Goal: Information Seeking & Learning: Learn about a topic

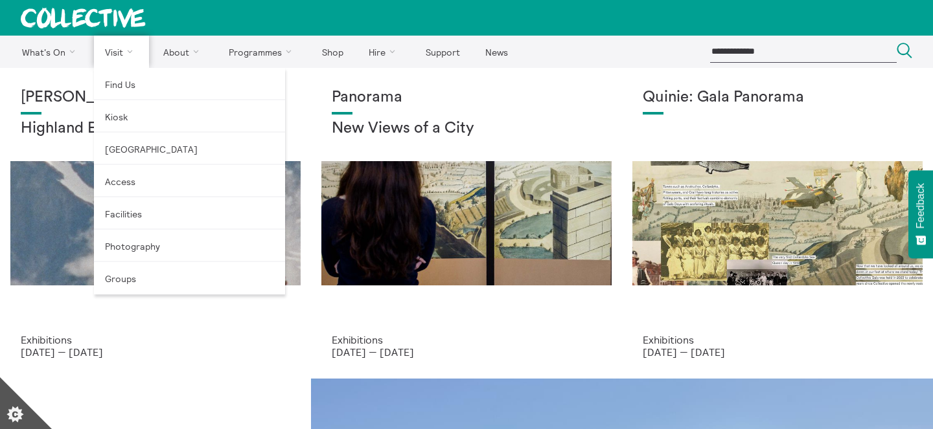
click at [116, 49] on link "Visit" at bounding box center [122, 52] width 56 height 32
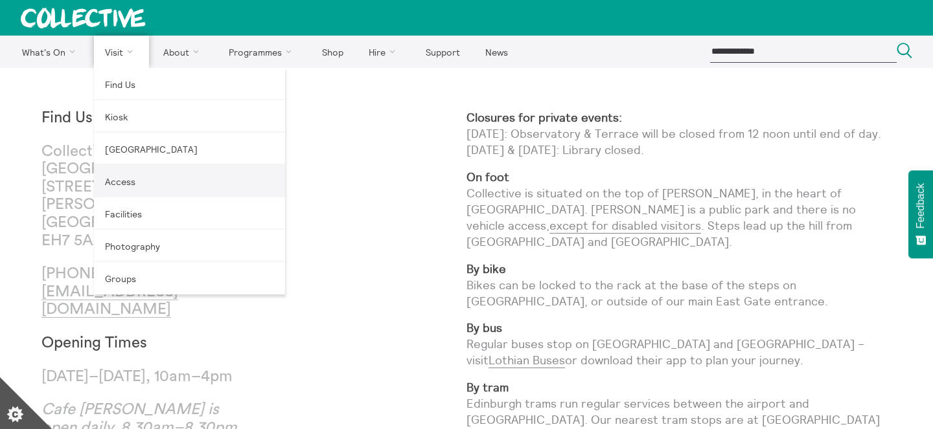
click at [122, 179] on link "Access" at bounding box center [189, 181] width 191 height 32
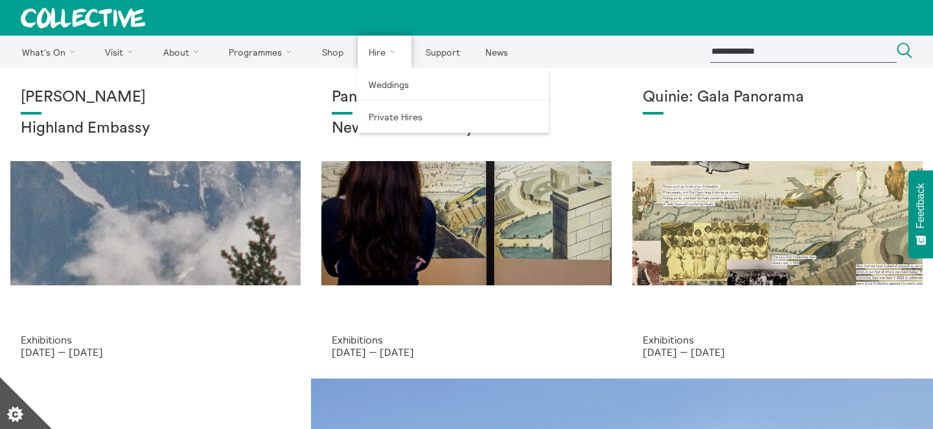
click at [384, 58] on link "Hire" at bounding box center [385, 52] width 54 height 32
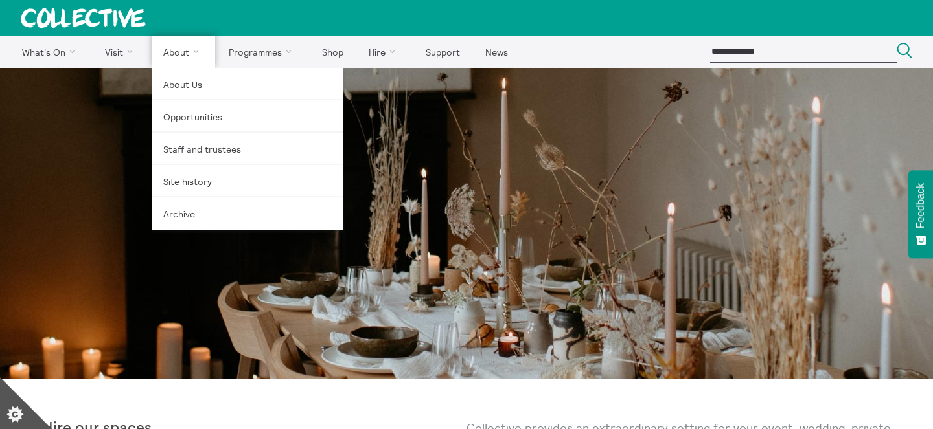
click at [172, 50] on link "About" at bounding box center [183, 52] width 63 height 32
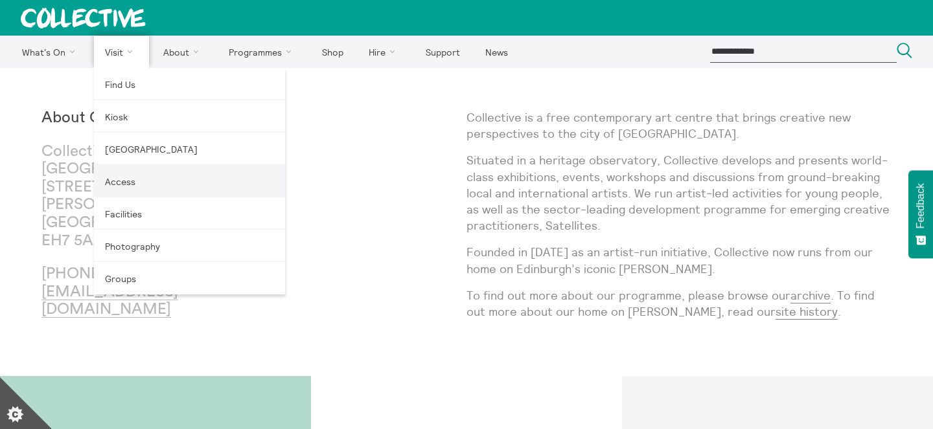
click at [146, 187] on link "Access" at bounding box center [189, 181] width 191 height 32
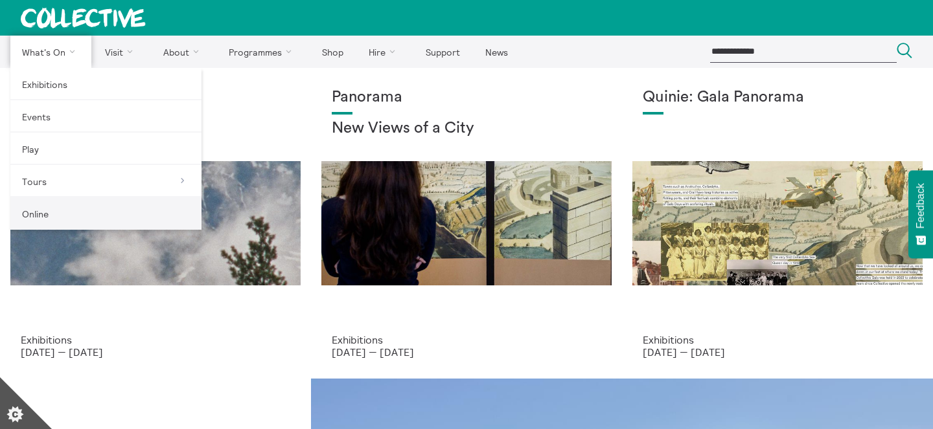
click at [87, 206] on link "Online" at bounding box center [105, 214] width 191 height 32
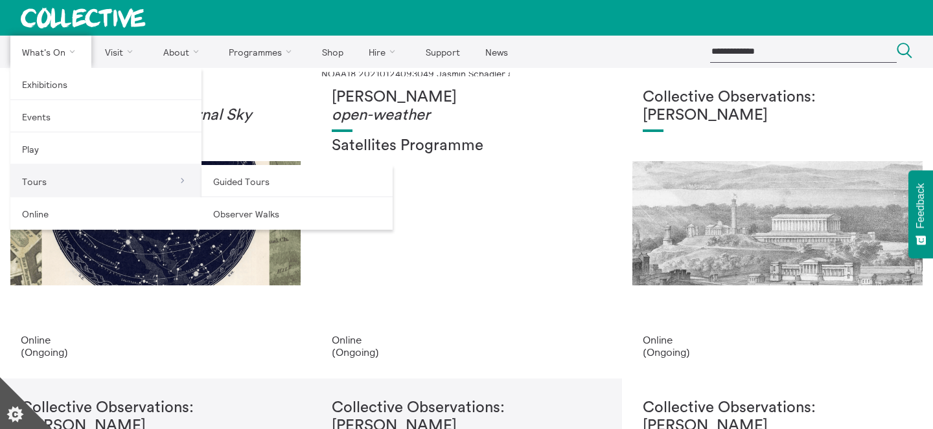
click at [82, 178] on link "Tours" at bounding box center [105, 181] width 191 height 32
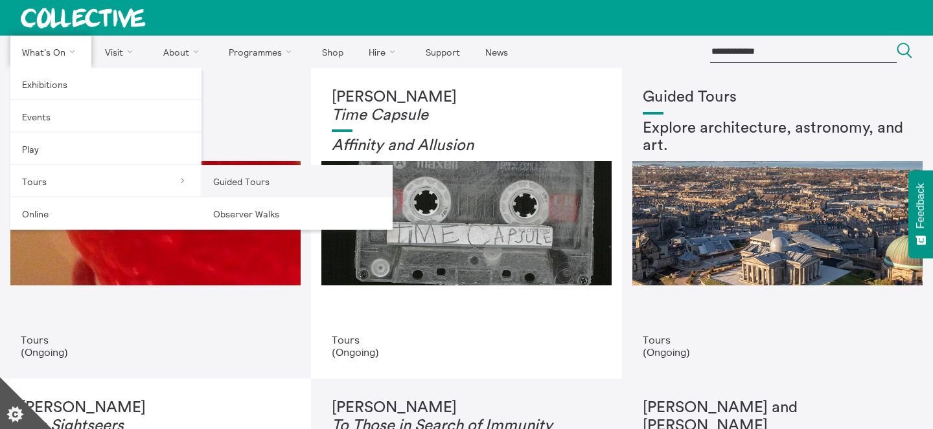
click at [245, 193] on link "Guided Tours" at bounding box center [296, 181] width 191 height 32
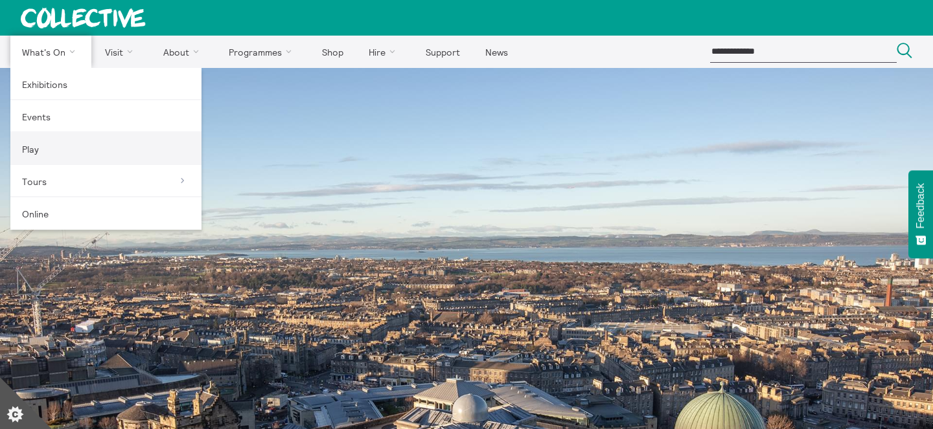
click at [64, 146] on link "Play" at bounding box center [105, 149] width 191 height 32
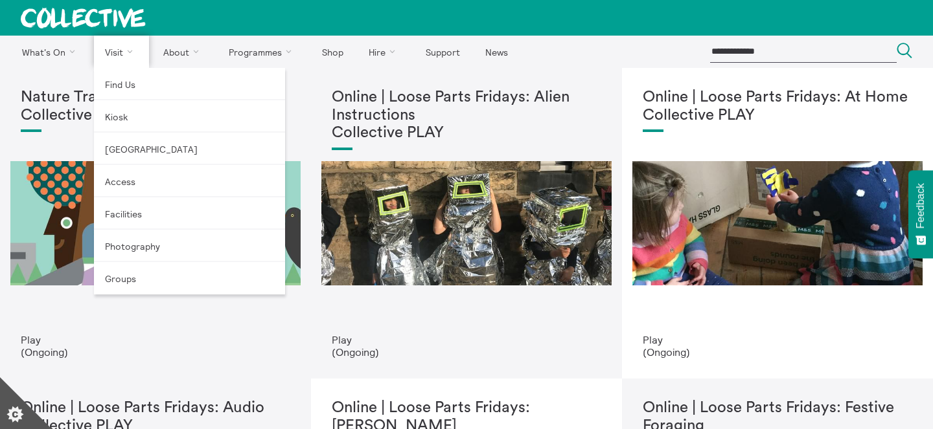
click at [123, 45] on link "Visit" at bounding box center [122, 52] width 56 height 32
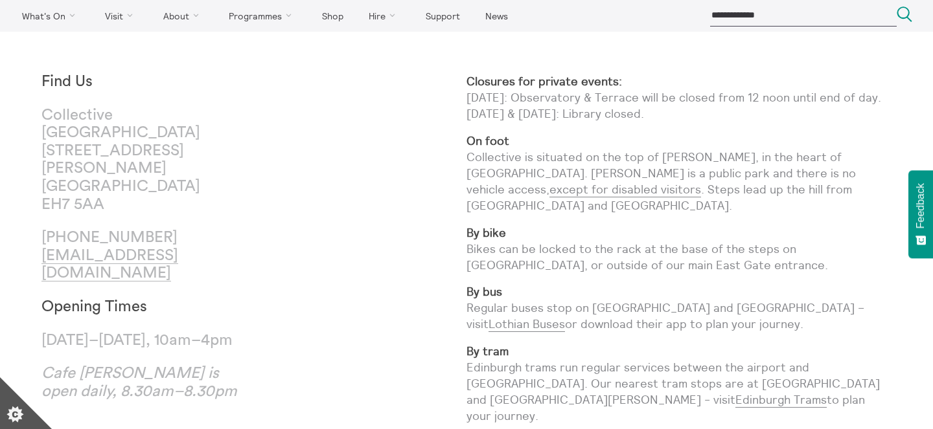
scroll to position [37, 0]
click at [174, 134] on p "[GEOGRAPHIC_DATA] [STREET_ADDRESS][PERSON_NAME]" at bounding box center [147, 160] width 212 height 108
click at [170, 157] on p "Collective City Observatory 38 Calton Hill Edinburgh EH7 5AA" at bounding box center [147, 160] width 212 height 108
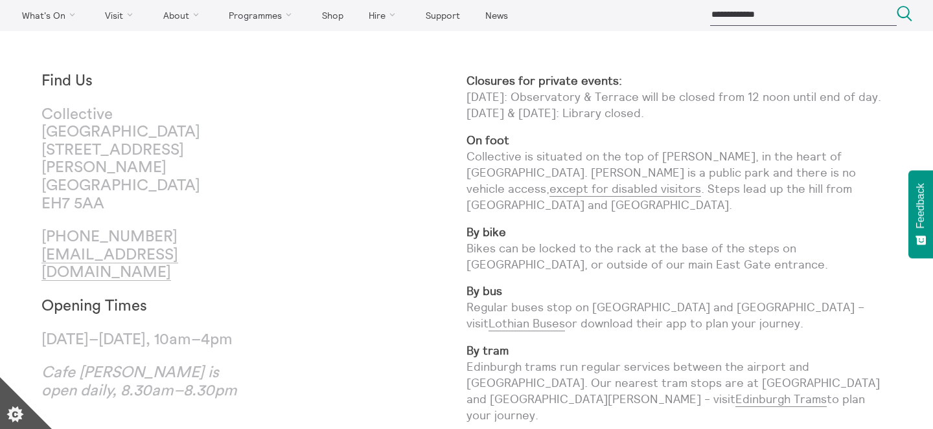
click at [170, 157] on p "Collective City Observatory 38 Calton Hill Edinburgh EH7 5AA" at bounding box center [147, 160] width 212 height 108
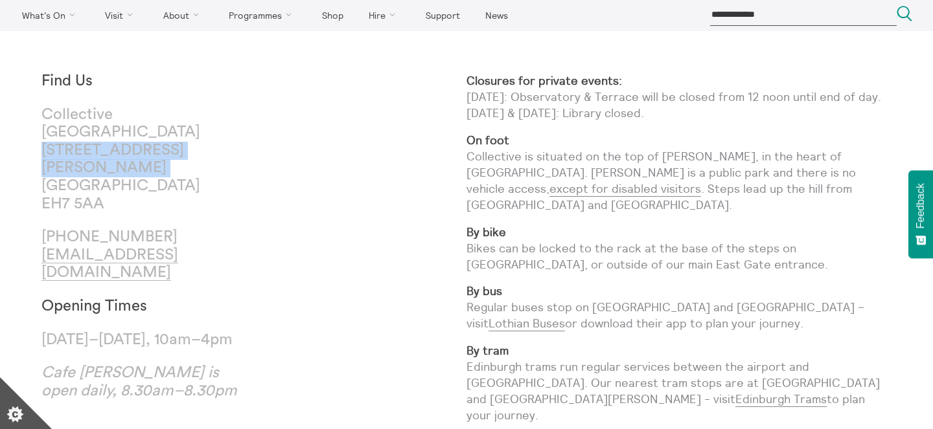
click at [170, 157] on p "Collective City Observatory 38 Calton Hill Edinburgh EH7 5AA" at bounding box center [147, 160] width 212 height 108
click at [168, 176] on p "Collective City Observatory 38 Calton Hill Edinburgh EH7 5AA" at bounding box center [147, 160] width 212 height 108
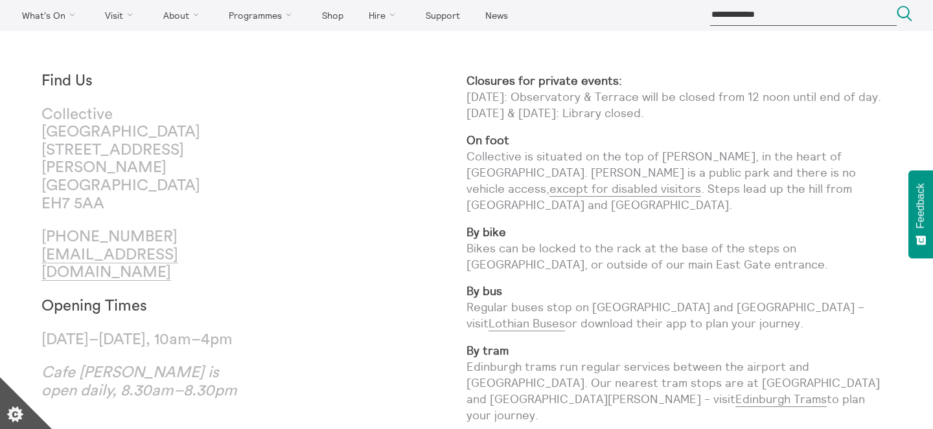
click at [168, 176] on p "Collective City Observatory 38 Calton Hill Edinburgh EH7 5AA" at bounding box center [147, 160] width 212 height 108
click at [167, 189] on p "Collective City Observatory 38 Calton Hill Edinburgh EH7 5AA" at bounding box center [147, 160] width 212 height 108
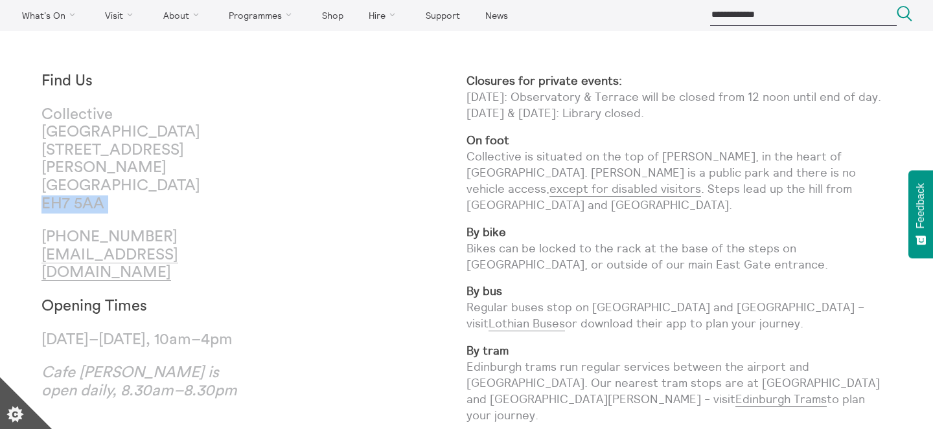
click at [196, 185] on p "Collective City Observatory 38 Calton Hill Edinburgh EH7 5AA" at bounding box center [147, 160] width 212 height 108
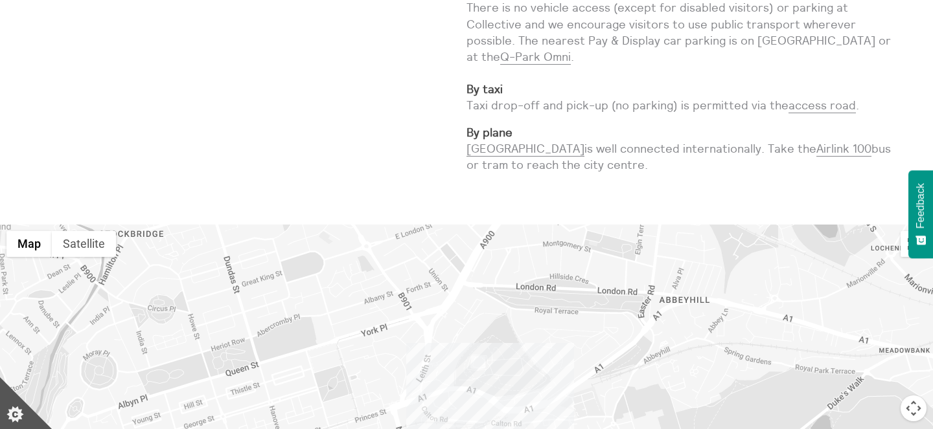
scroll to position [0, 0]
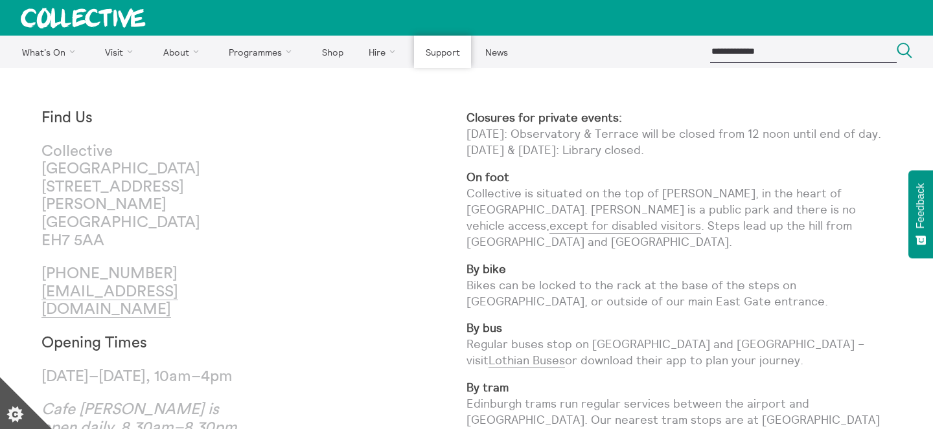
click at [433, 43] on link "Support" at bounding box center [442, 52] width 57 height 32
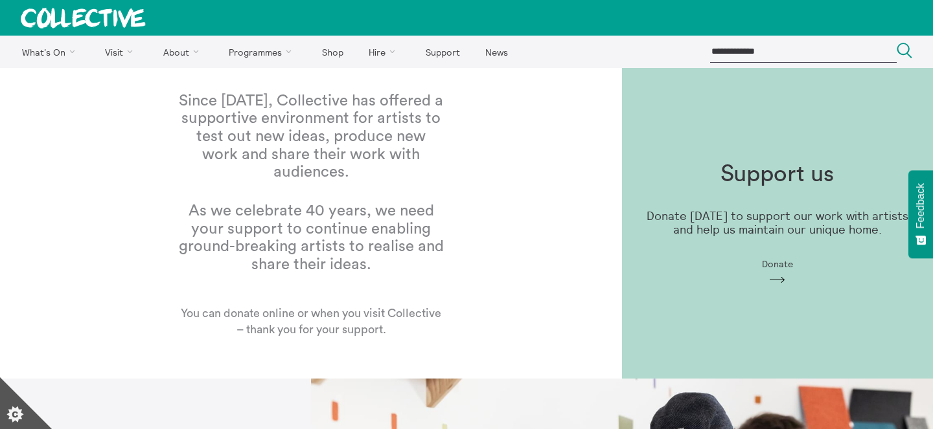
click at [796, 192] on div "Support us Donate [DATE] to support our work with artists and help us maintain …" at bounding box center [777, 224] width 311 height 166
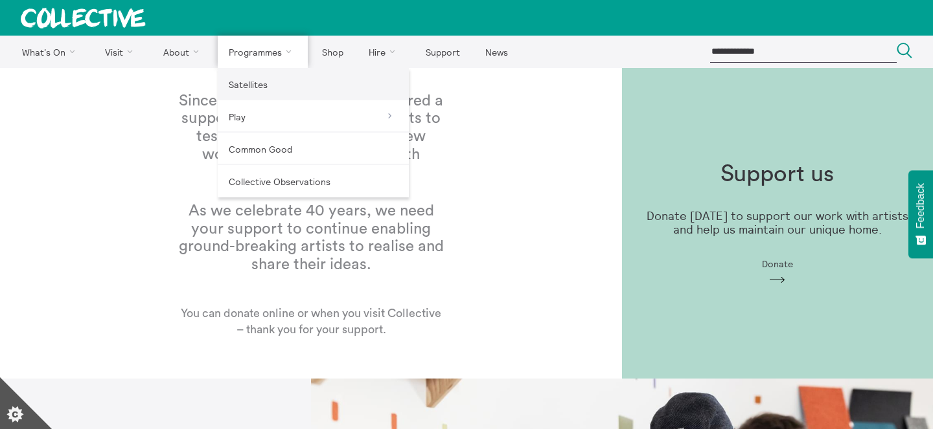
click at [271, 82] on link "Satellites" at bounding box center [313, 84] width 191 height 32
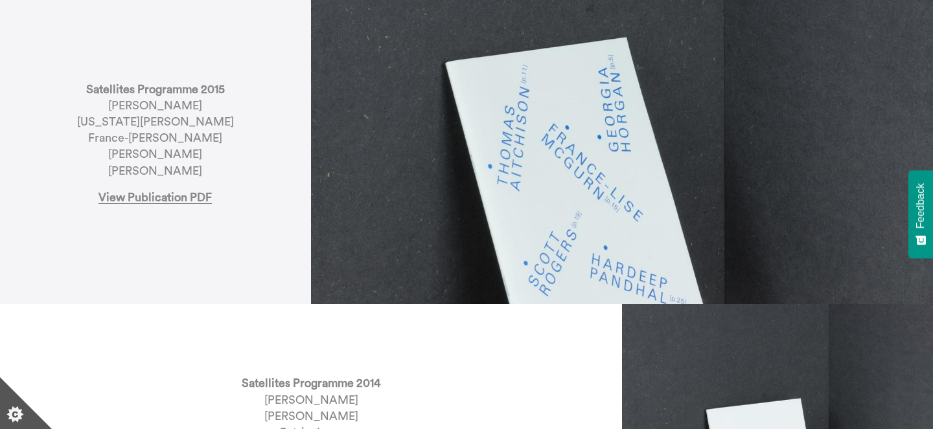
scroll to position [2556, 0]
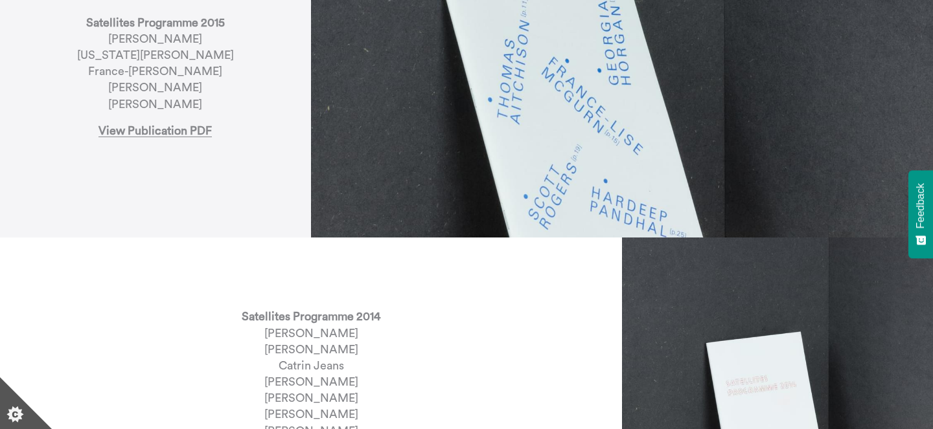
click at [187, 127] on div "Satellites Programme 2015 Thomas Aitchison Georgia Horgan France-Lise McGurn Ha…" at bounding box center [155, 82] width 311 height 176
click at [187, 125] on link "View Publication PDF" at bounding box center [154, 131] width 113 height 12
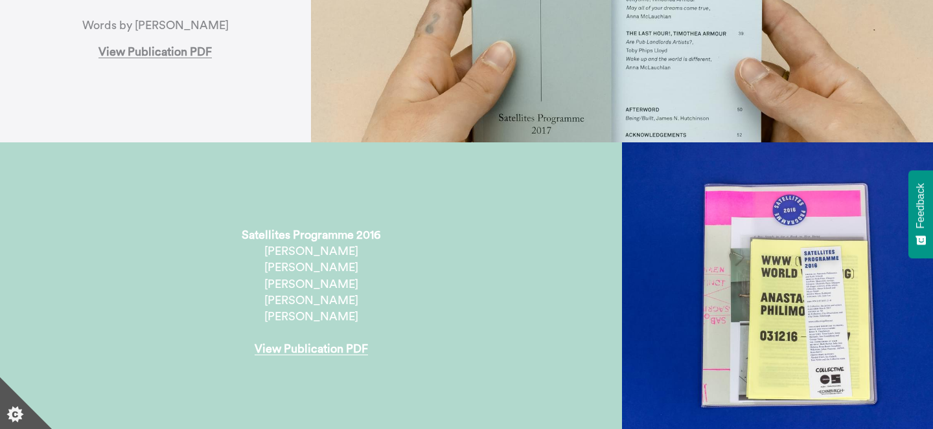
scroll to position [2016, 0]
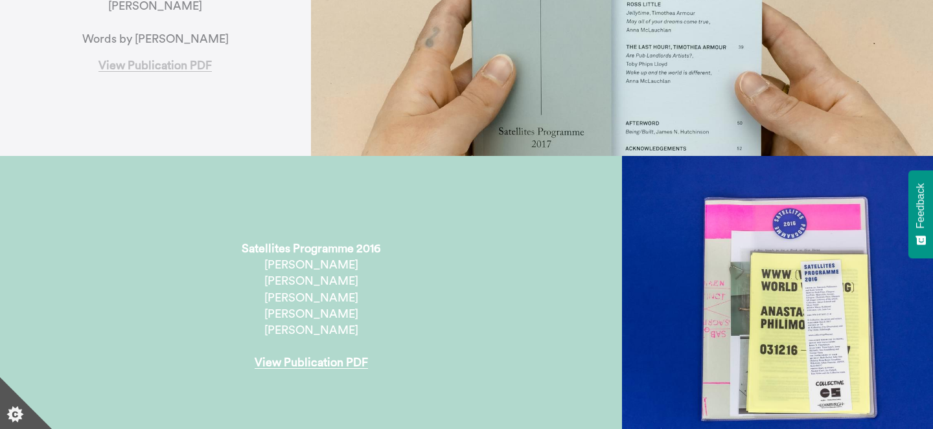
click at [167, 60] on link "View Publication PDF" at bounding box center [154, 66] width 113 height 12
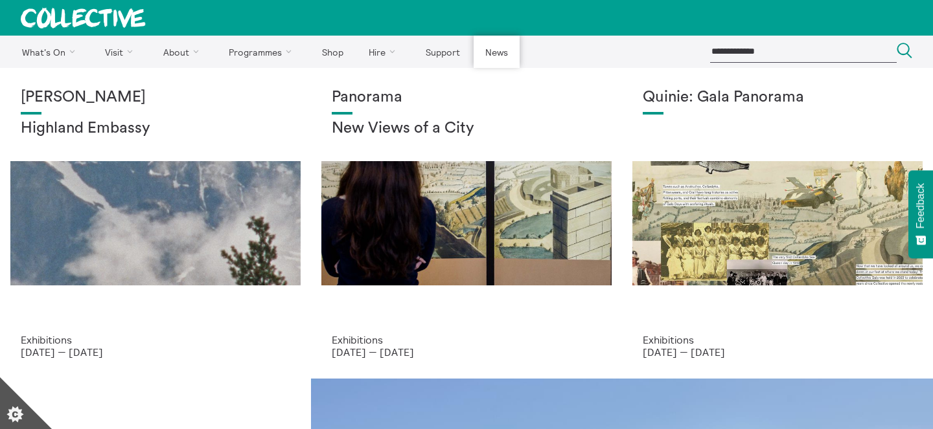
click at [499, 47] on link "News" at bounding box center [495, 52] width 45 height 32
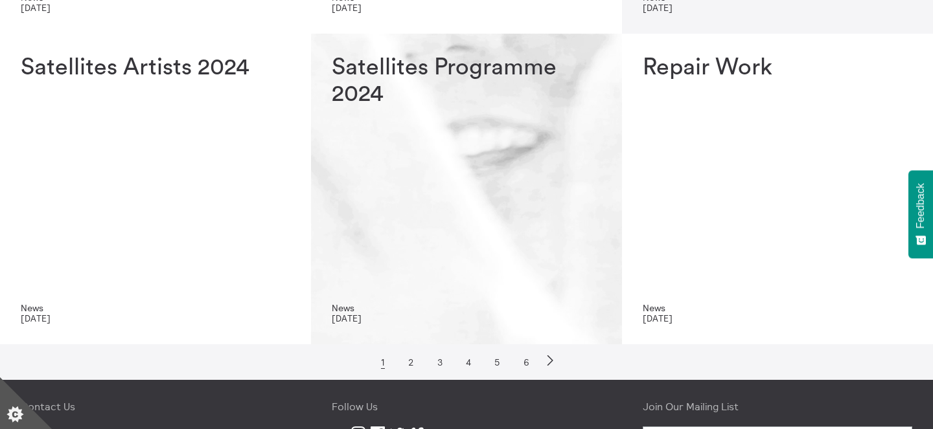
scroll to position [615, 0]
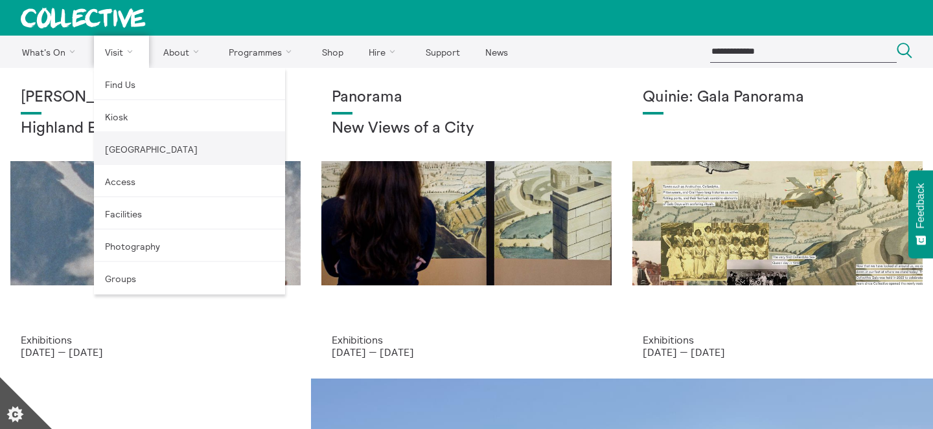
click at [138, 154] on link "[GEOGRAPHIC_DATA]" at bounding box center [189, 149] width 191 height 32
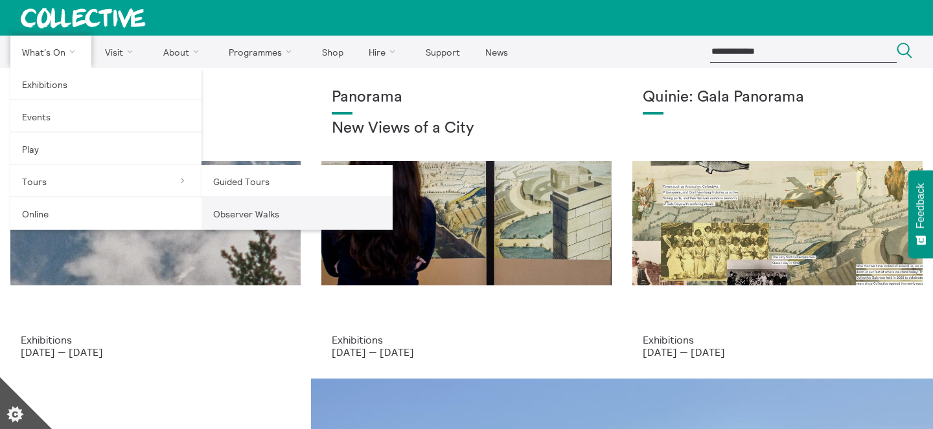
click at [286, 211] on link "Observer Walks" at bounding box center [296, 214] width 191 height 32
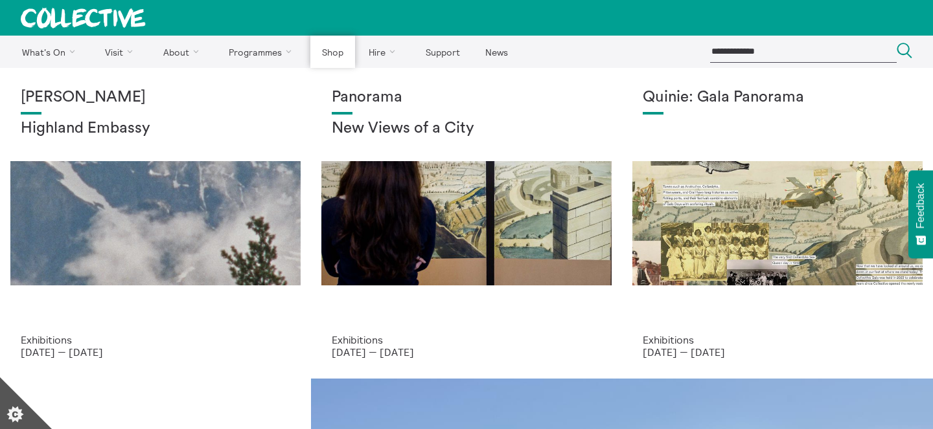
click at [319, 56] on link "Shop" at bounding box center [332, 52] width 44 height 32
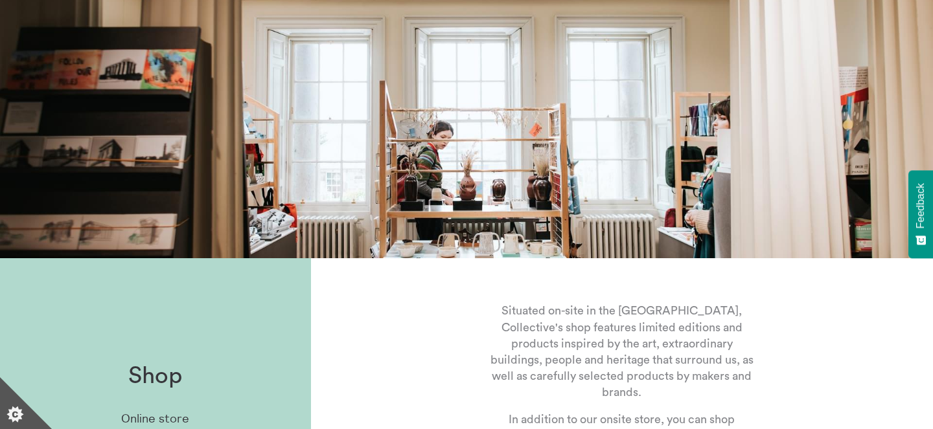
scroll to position [308, 0]
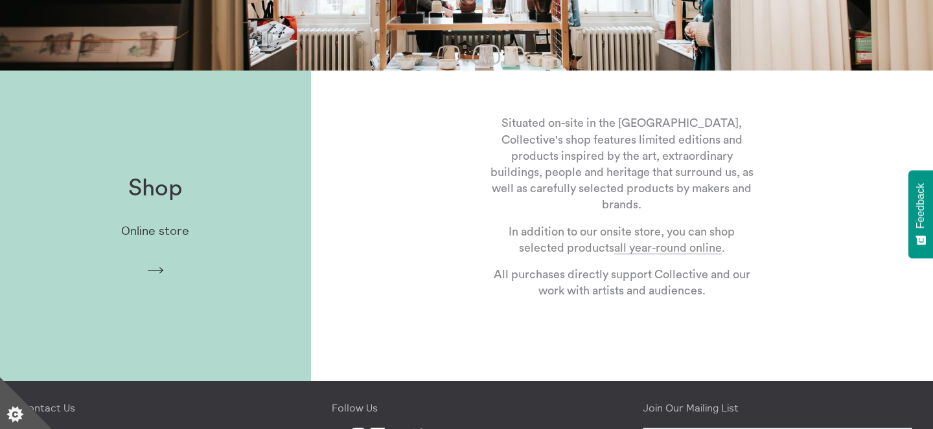
click at [254, 229] on div "Shop Online store Arrow" at bounding box center [155, 226] width 311 height 142
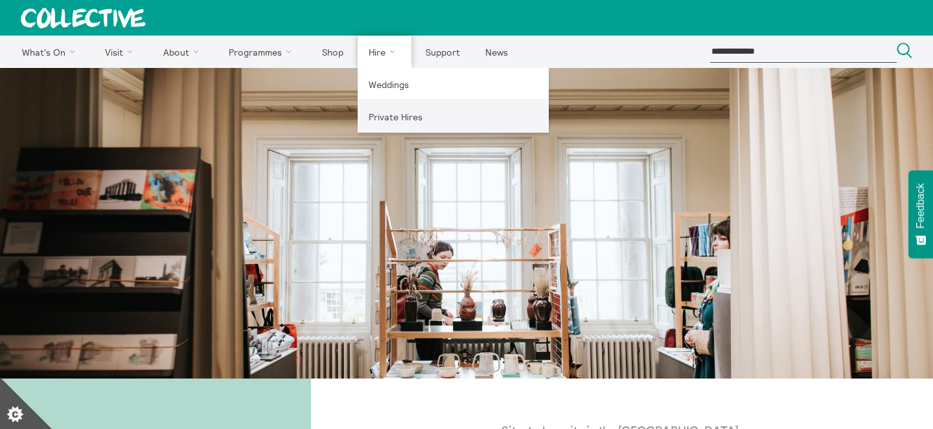
click at [389, 121] on link "Private Hires" at bounding box center [453, 116] width 191 height 32
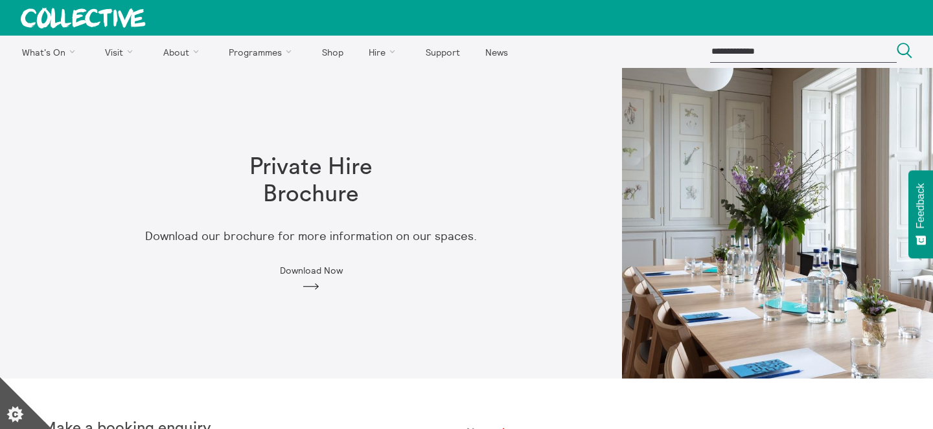
click at [506, 234] on div "Private Hire Brochure Download our brochure for more information on our spaces.…" at bounding box center [310, 222] width 497 height 179
click at [384, 91] on link "Weddings" at bounding box center [453, 84] width 191 height 32
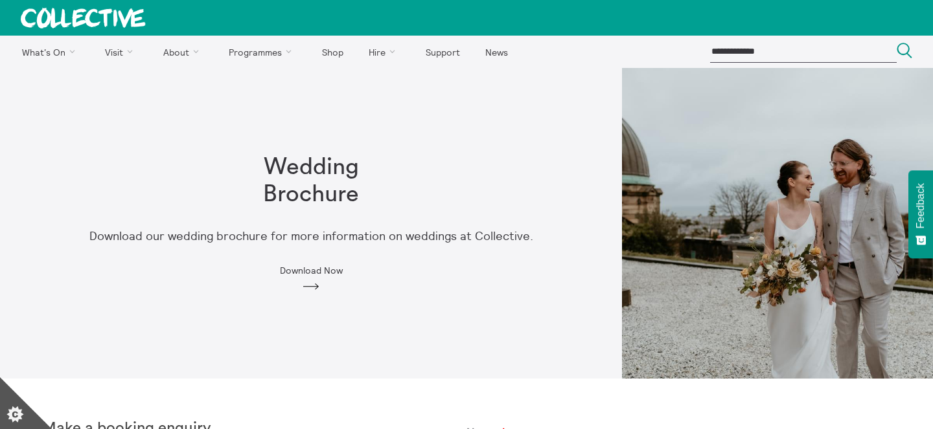
click at [334, 200] on h1 "Wedding Brochure" at bounding box center [311, 181] width 166 height 54
click at [540, 167] on div "Wedding Brochure Download our wedding brochure for more information on weddings…" at bounding box center [310, 222] width 497 height 179
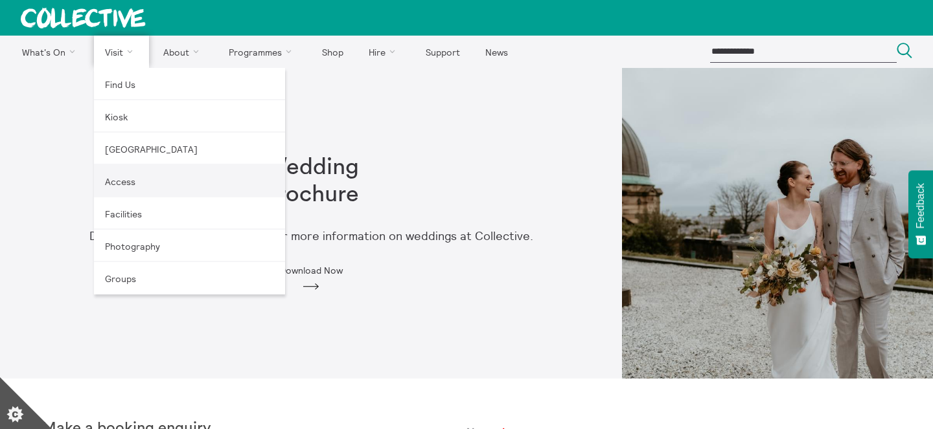
click at [135, 181] on link "Access" at bounding box center [189, 181] width 191 height 32
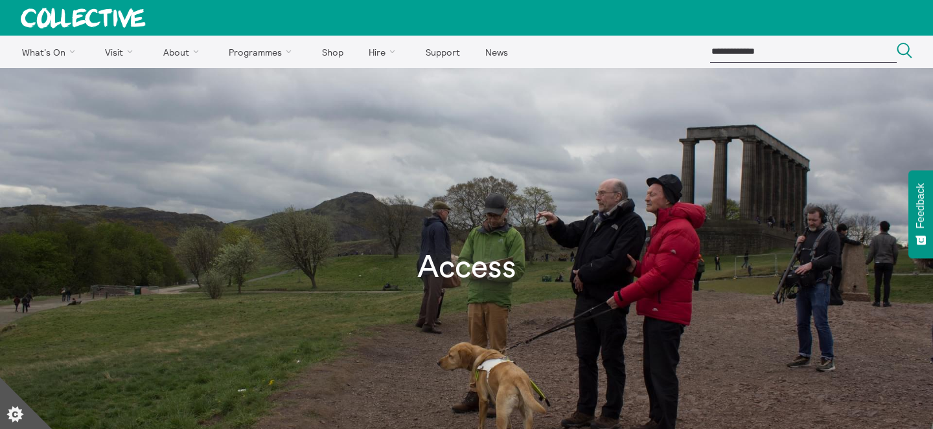
scroll to position [335, 0]
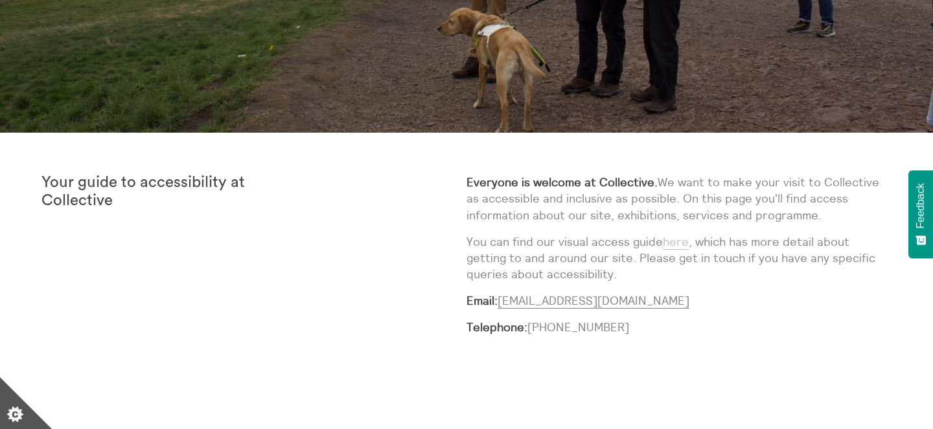
click at [670, 237] on link "here" at bounding box center [676, 242] width 26 height 16
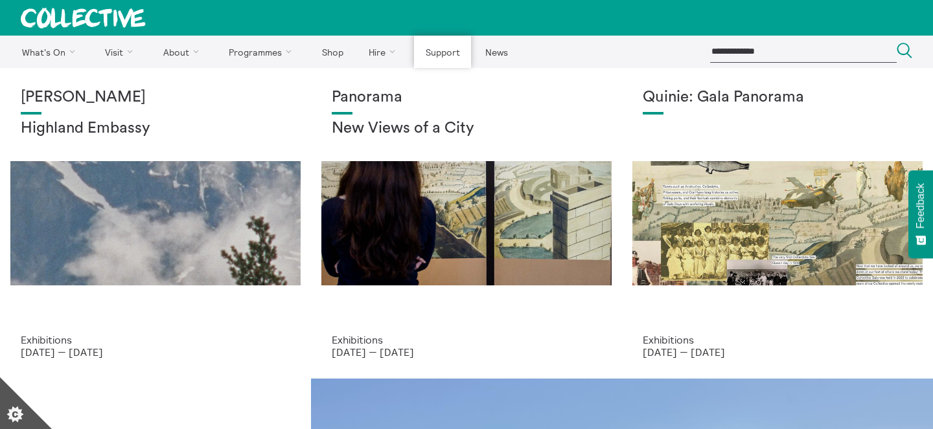
click at [449, 53] on link "Support" at bounding box center [442, 52] width 57 height 32
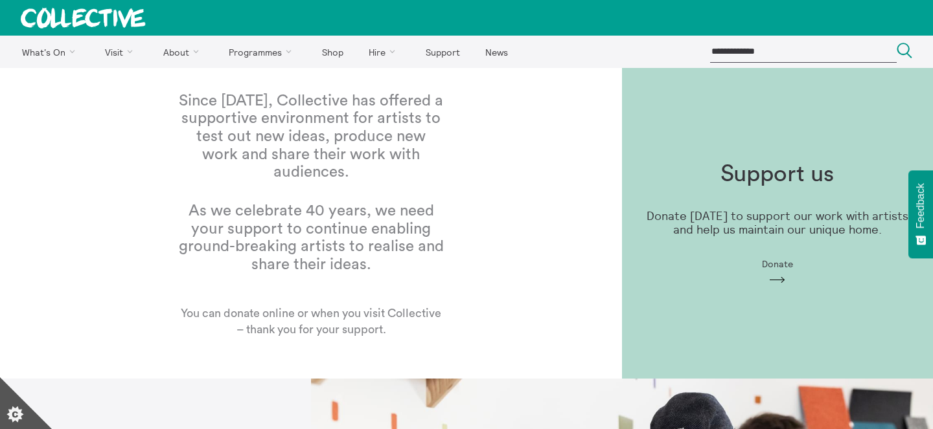
click at [688, 158] on div "Support us Donate [DATE] to support our work with artists and help us maintain …" at bounding box center [777, 224] width 311 height 166
